Goal: Task Accomplishment & Management: Use online tool/utility

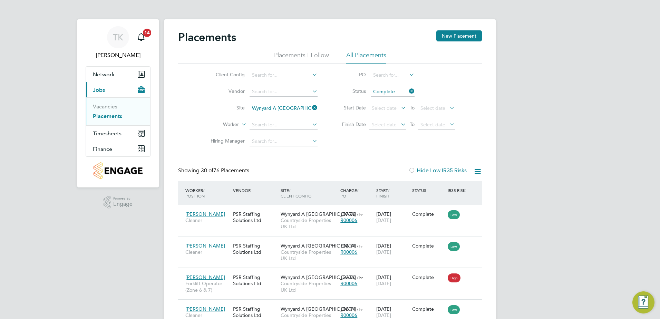
click at [311, 105] on icon at bounding box center [311, 108] width 0 height 10
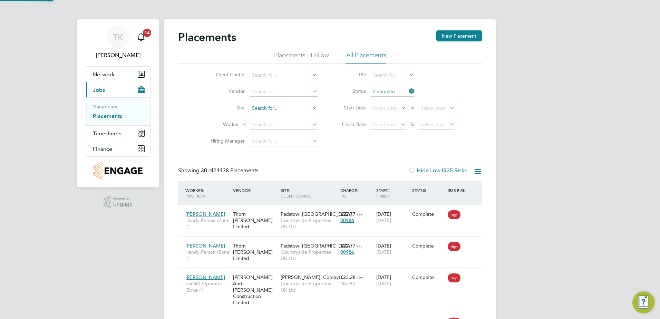
click at [286, 108] on input at bounding box center [284, 109] width 68 height 10
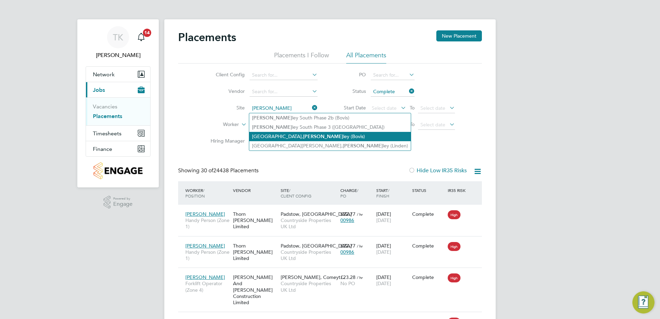
click at [303, 134] on b "[PERSON_NAME]" at bounding box center [323, 137] width 40 height 6
type input "Longfields, Beverley (Bovis)"
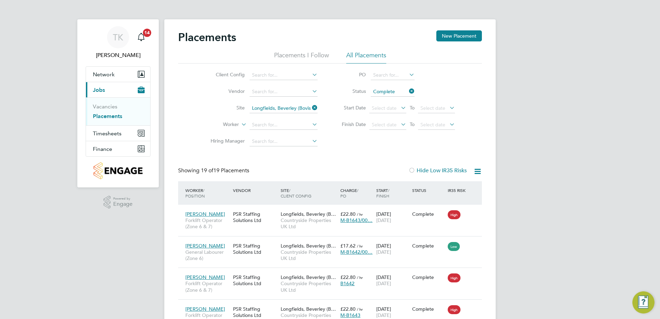
click at [408, 91] on icon at bounding box center [408, 91] width 0 height 10
click at [401, 94] on input at bounding box center [393, 92] width 44 height 10
click at [390, 126] on li "In Progress" at bounding box center [392, 128] width 45 height 9
type input "In Progress"
